Goal: Information Seeking & Learning: Learn about a topic

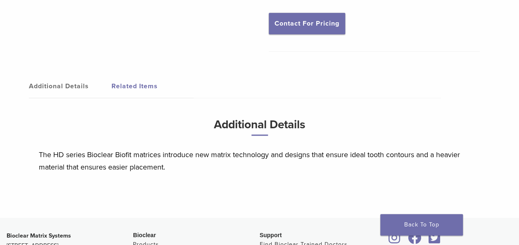
scroll to position [306, 0]
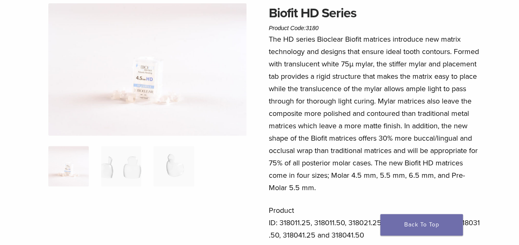
scroll to position [71, 0]
